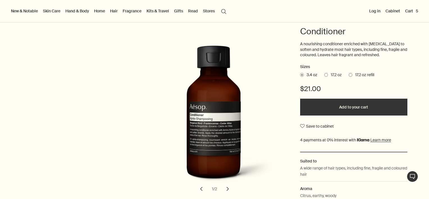
scroll to position [56, 0]
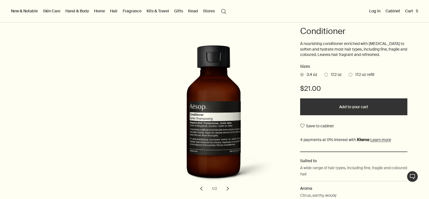
click at [329, 74] on span "17.2 oz" at bounding box center [335, 75] width 14 height 6
click at [324, 74] on input "17.2 oz" at bounding box center [324, 74] width 0 height 4
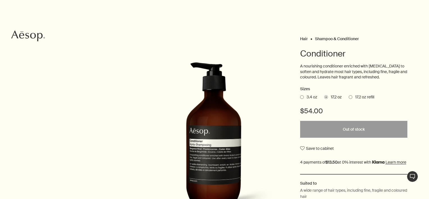
scroll to position [0, 0]
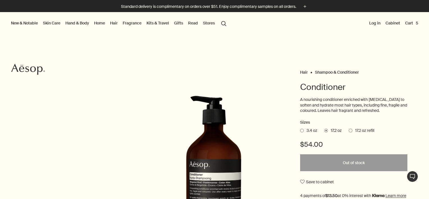
click at [413, 24] on button "Cart 5" at bounding box center [411, 22] width 15 height 7
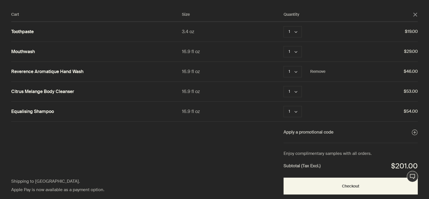
click at [186, 64] on div "Reverence Aromatique Hand Wash 16.9 fl oz 1 chevron Remove $46.00" at bounding box center [214, 72] width 406 height 20
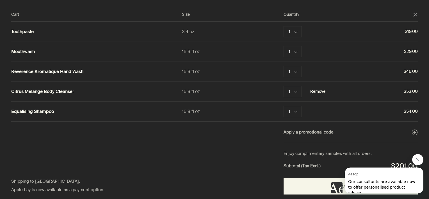
click at [316, 90] on button "Remove" at bounding box center [317, 91] width 15 height 7
click at [311, 110] on button "Remove" at bounding box center [317, 111] width 15 height 7
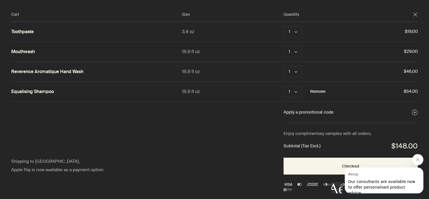
click at [316, 91] on button "Remove" at bounding box center [317, 91] width 15 height 7
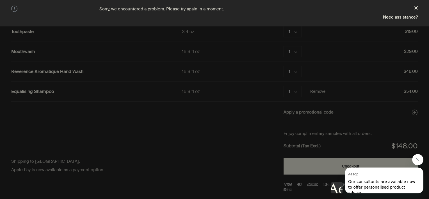
click at [417, 7] on button "close" at bounding box center [415, 9] width 3 height 6
click at [415, 6] on button "close" at bounding box center [415, 9] width 3 height 6
click at [420, 158] on button "Close message from Aesop" at bounding box center [417, 159] width 11 height 11
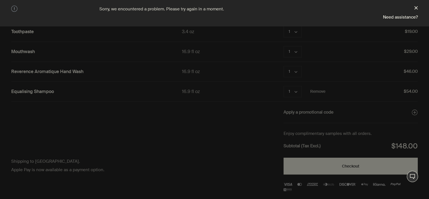
click at [415, 8] on button "close" at bounding box center [415, 9] width 3 height 6
click at [395, 14] on link "Need assistance?" at bounding box center [400, 17] width 35 height 6
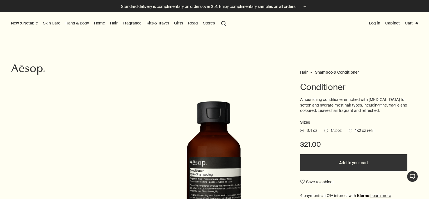
click at [408, 19] on button "Cart 4" at bounding box center [410, 22] width 15 height 7
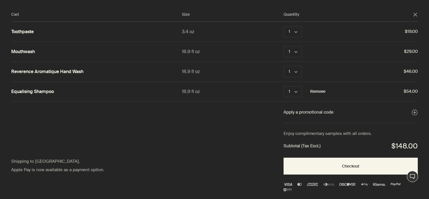
click at [314, 90] on button "Remove" at bounding box center [317, 91] width 15 height 7
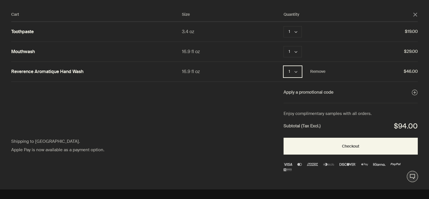
click at [296, 72] on icon "chevron" at bounding box center [295, 71] width 3 height 3
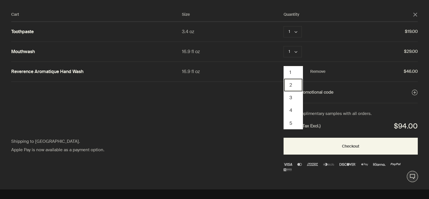
click at [291, 85] on button "2" at bounding box center [293, 85] width 18 height 13
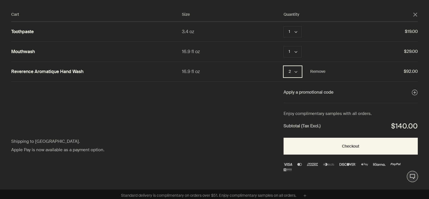
click at [297, 70] on button "2 chevron" at bounding box center [292, 71] width 18 height 11
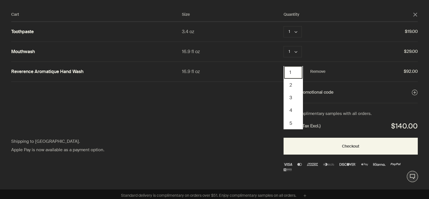
click at [293, 68] on button "1" at bounding box center [293, 72] width 18 height 13
